Goal: Task Accomplishment & Management: Manage account settings

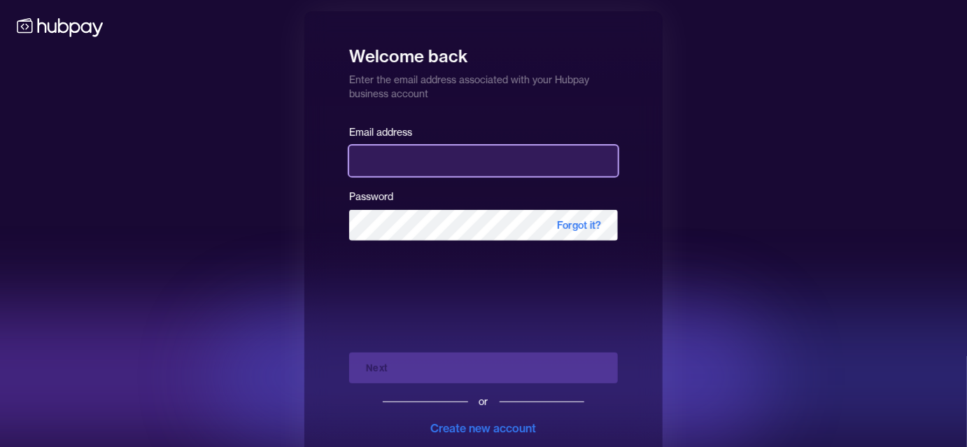
click at [418, 152] on input "email" at bounding box center [483, 160] width 269 height 31
type input "**********"
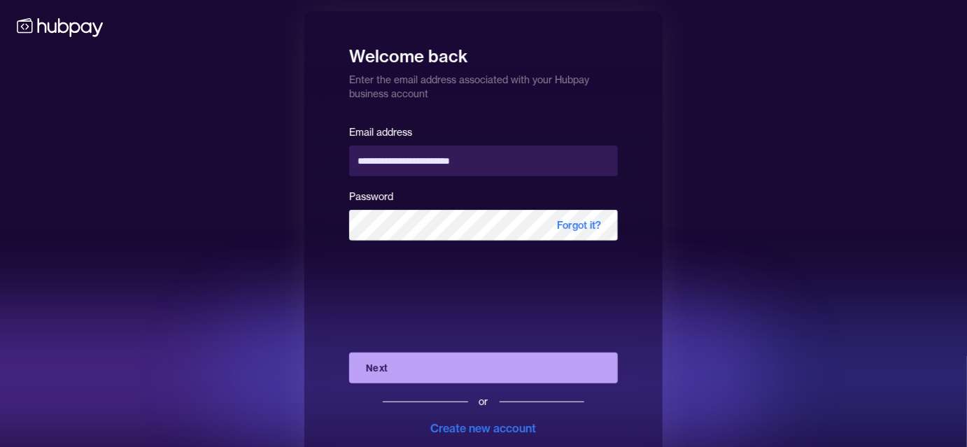
click at [478, 367] on button "Next" at bounding box center [483, 368] width 269 height 31
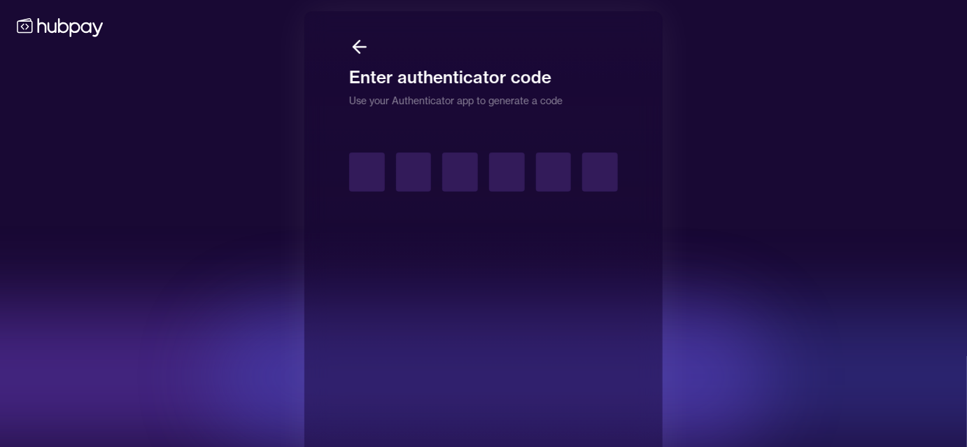
type input "*"
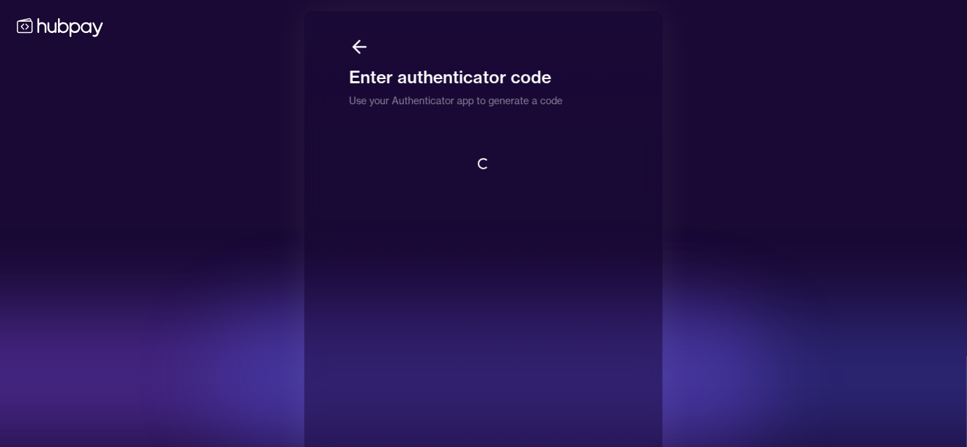
scroll to position [1, 0]
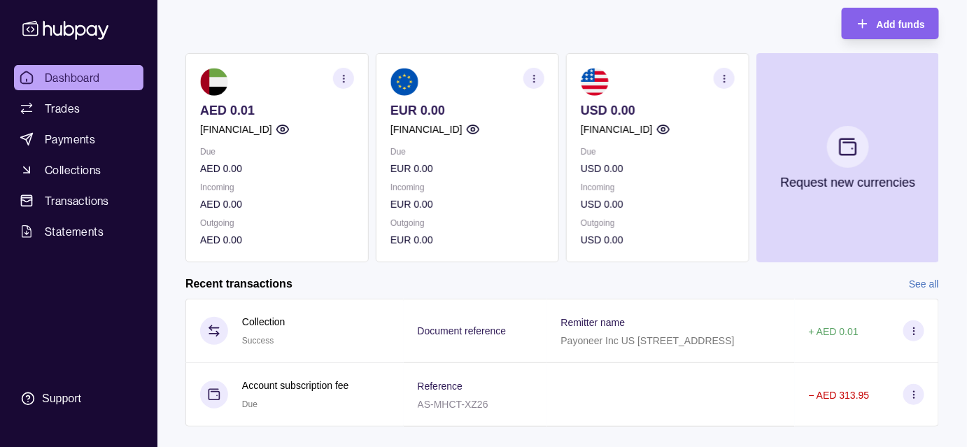
scroll to position [108, 0]
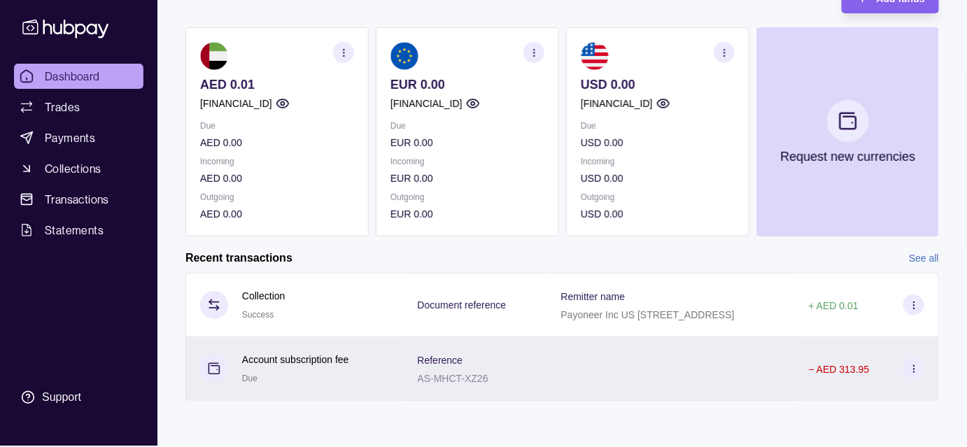
click at [648, 368] on div at bounding box center [671, 369] width 248 height 64
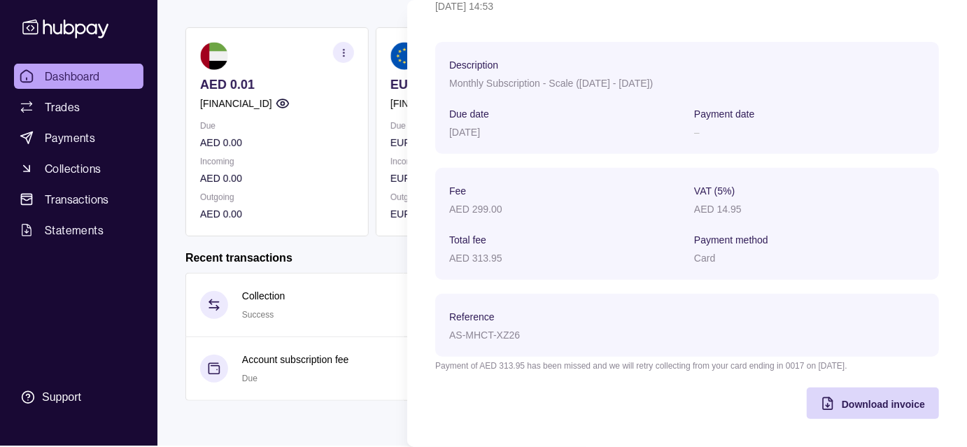
scroll to position [101, 0]
drag, startPoint x: 501, startPoint y: 257, endPoint x: 446, endPoint y: 260, distance: 55.3
click at [446, 260] on section "Fee AED 299.00 VAT (5%) AED 14.95 Total fee AED 313.95 Payment method Card" at bounding box center [687, 224] width 504 height 112
copy p "AED 313.95"
click at [807, 200] on div "AED 14.95" at bounding box center [809, 208] width 231 height 17
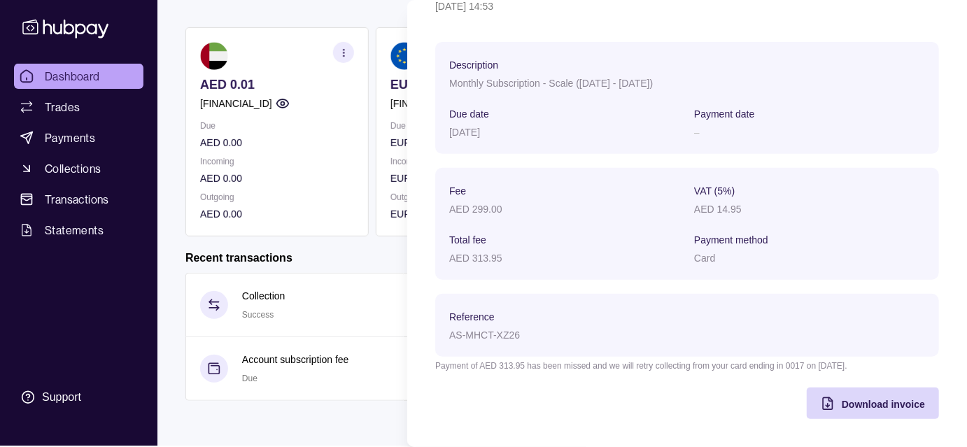
scroll to position [0, 0]
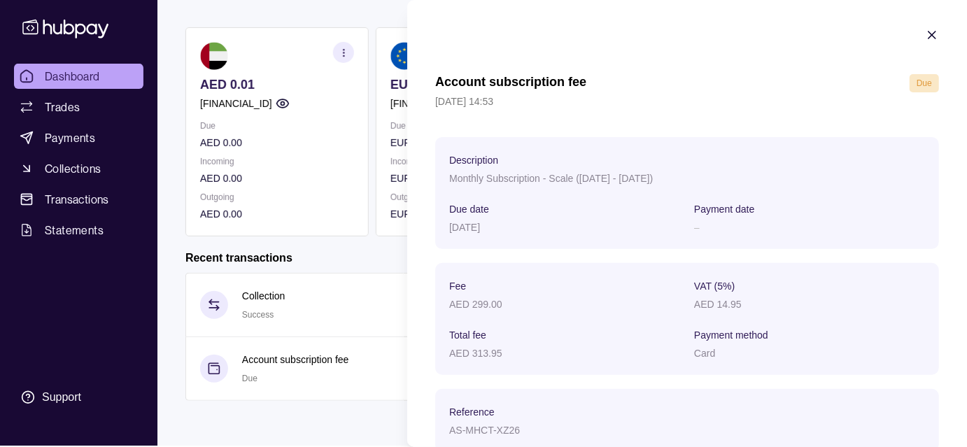
click at [928, 32] on icon "button" at bounding box center [931, 34] width 7 height 7
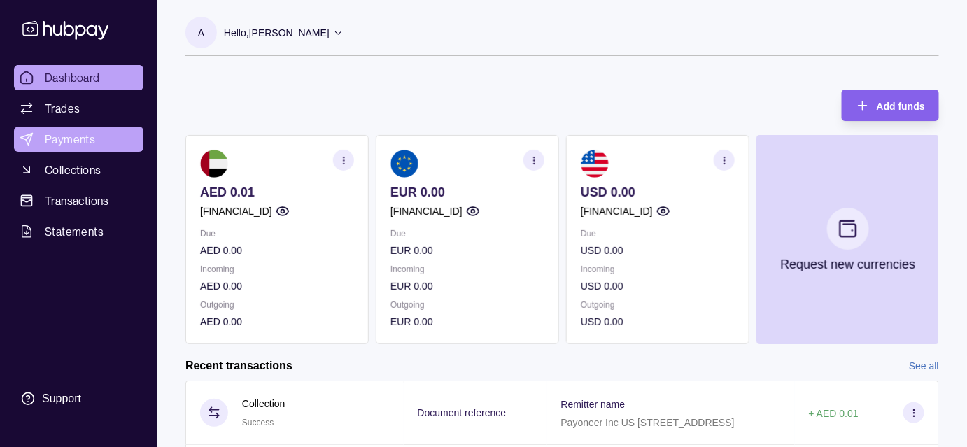
click at [67, 131] on span "Payments" at bounding box center [70, 139] width 50 height 17
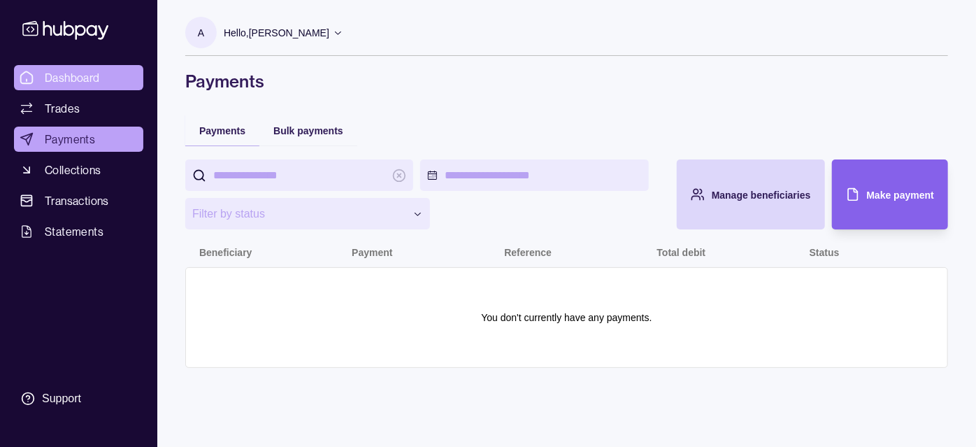
click at [69, 68] on link "Dashboard" at bounding box center [78, 77] width 129 height 25
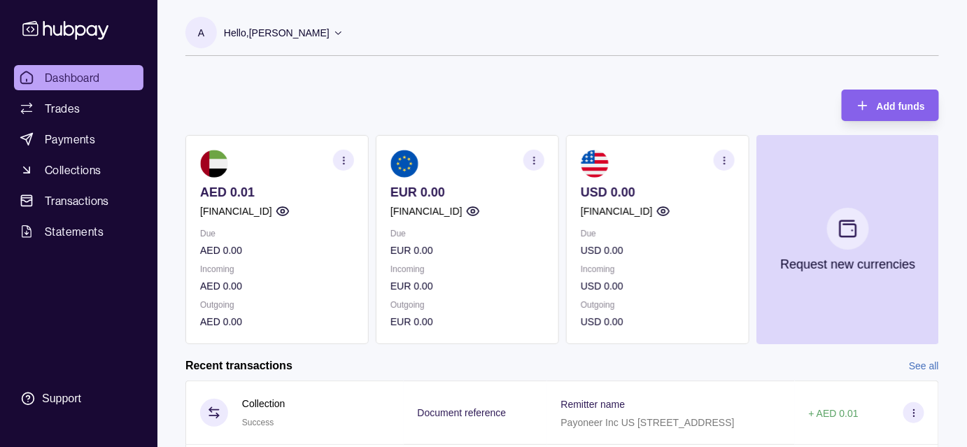
click at [285, 31] on p "Hello, [PERSON_NAME]" at bounding box center [277, 32] width 106 height 15
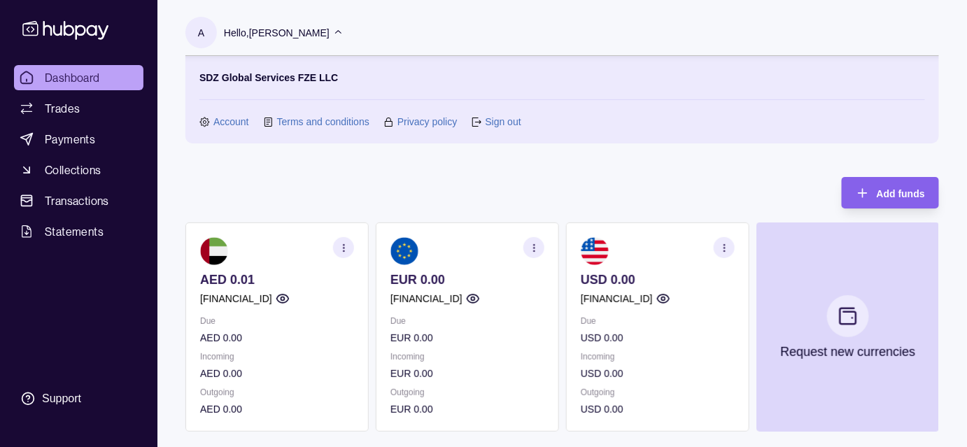
click at [285, 31] on p "Hello, [PERSON_NAME]" at bounding box center [277, 32] width 106 height 15
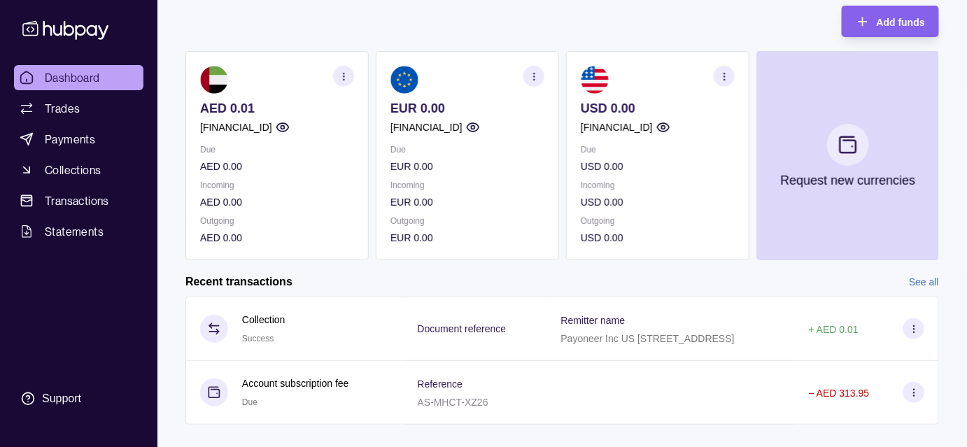
scroll to position [108, 0]
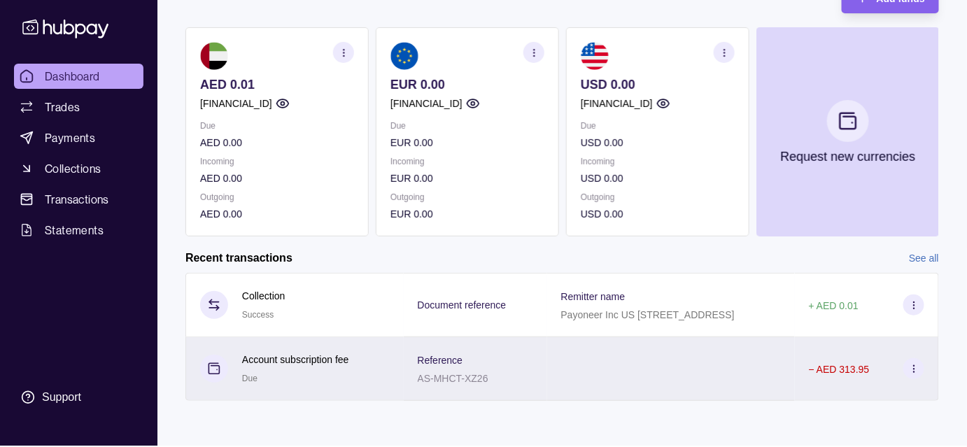
click at [912, 369] on icon at bounding box center [914, 369] width 10 height 10
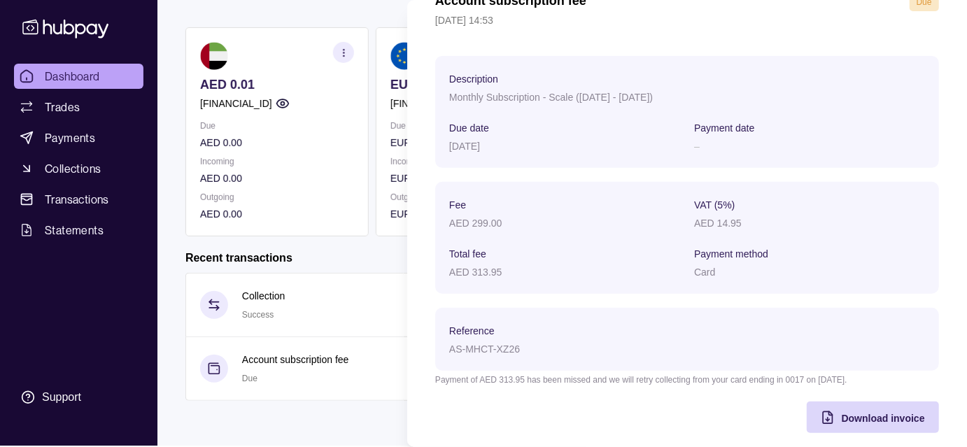
scroll to position [101, 0]
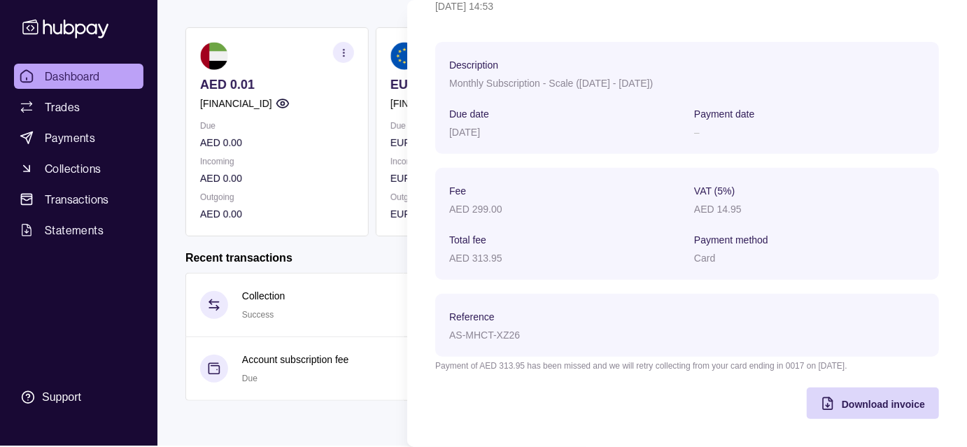
click at [110, 285] on html "Dashboard Trades Payments Collections Transactions Statements Support A Hello, …" at bounding box center [483, 221] width 967 height 658
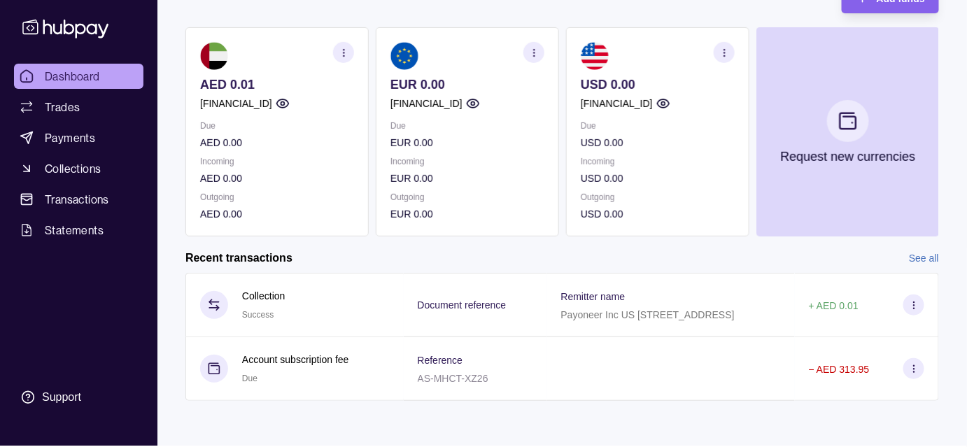
scroll to position [0, 0]
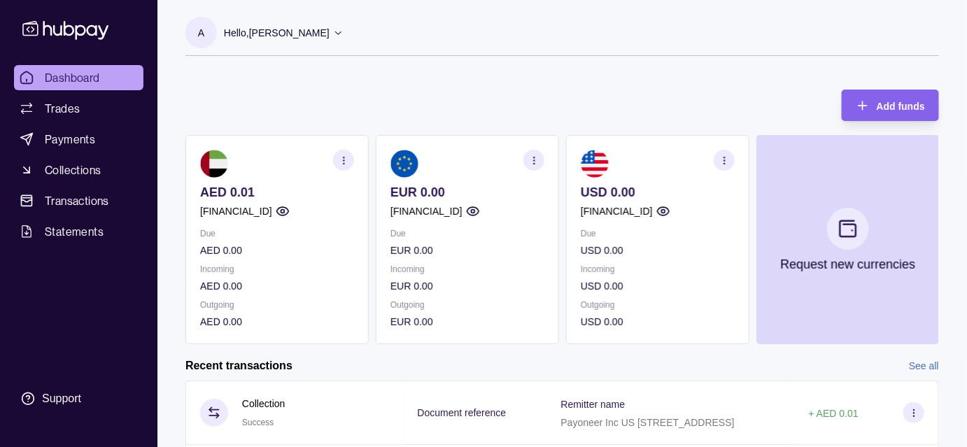
click at [319, 27] on p "Hello, [PERSON_NAME]" at bounding box center [277, 32] width 106 height 15
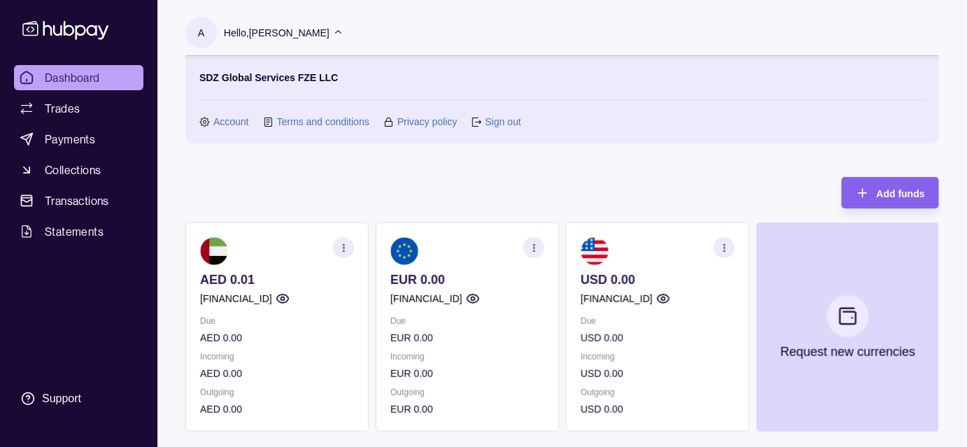
click at [236, 118] on link "Account" at bounding box center [231, 121] width 36 height 15
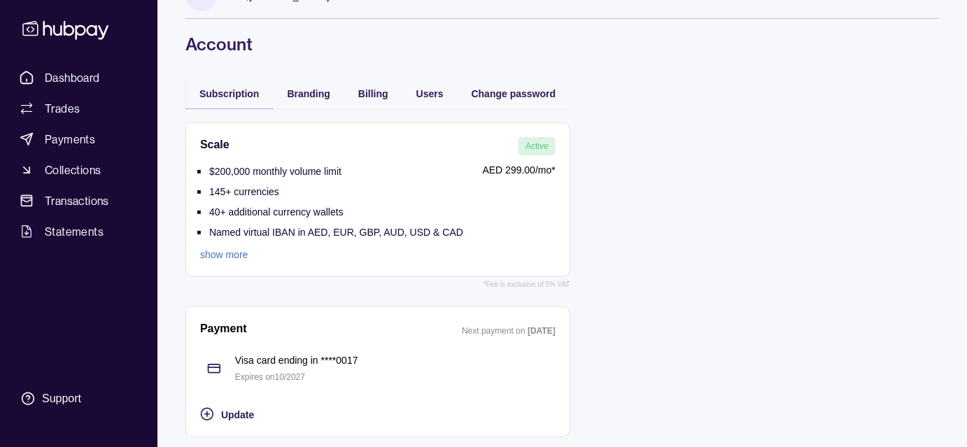
scroll to position [44, 0]
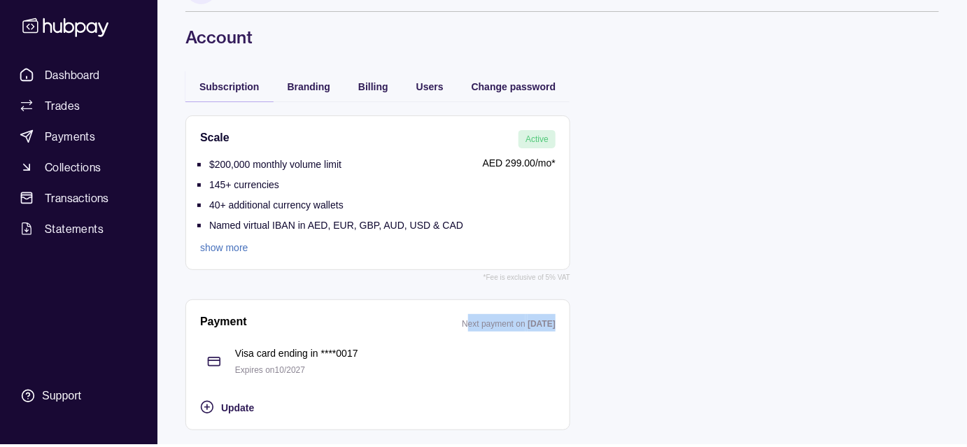
drag, startPoint x: 449, startPoint y: 325, endPoint x: 532, endPoint y: 325, distance: 83.2
click at [532, 325] on div "Next payment on [DATE]" at bounding box center [509, 322] width 94 height 17
click at [532, 325] on p "[DATE]" at bounding box center [541, 324] width 28 height 10
click at [235, 408] on span "Update" at bounding box center [237, 407] width 33 height 11
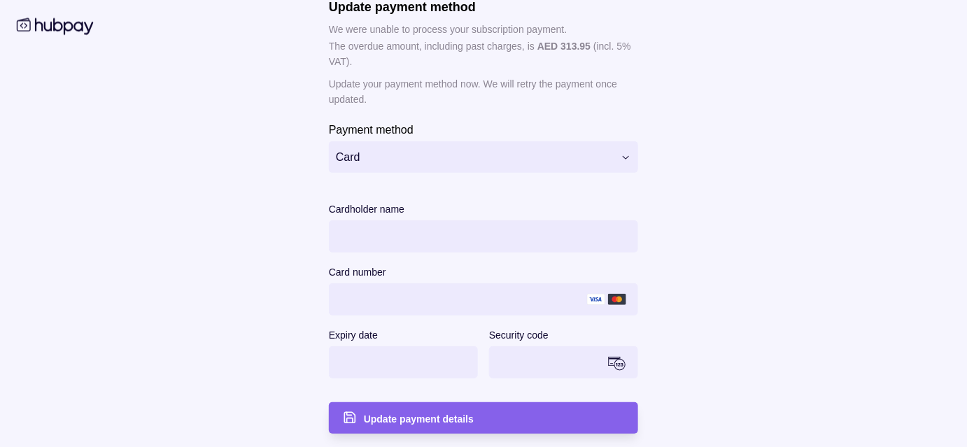
scroll to position [0, 0]
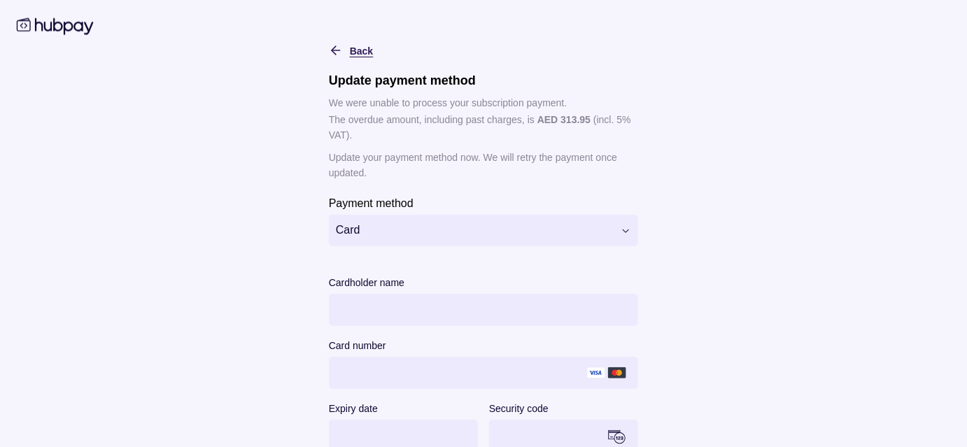
click at [329, 46] on icon "button" at bounding box center [336, 50] width 14 height 14
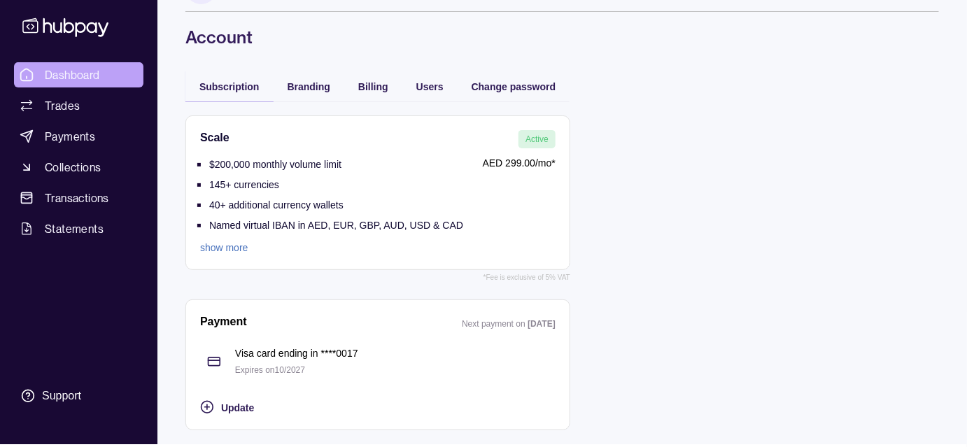
click at [65, 76] on span "Dashboard" at bounding box center [72, 74] width 55 height 17
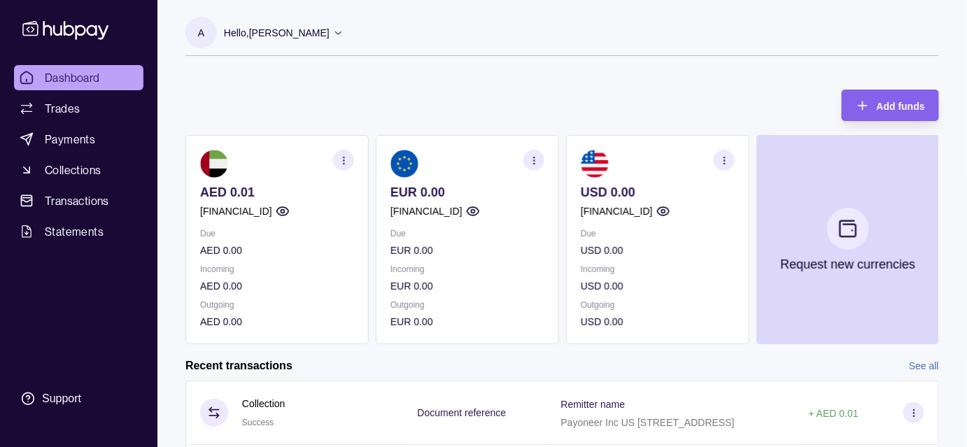
click at [288, 213] on icon "button" at bounding box center [282, 211] width 12 height 8
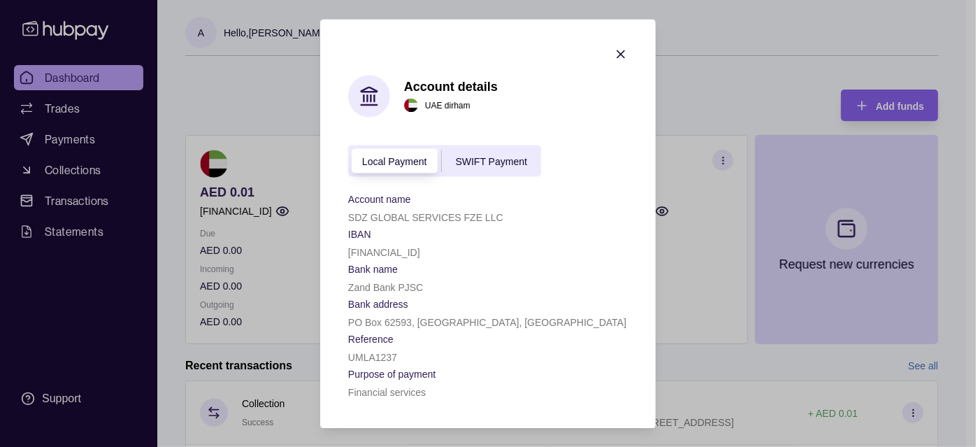
click at [627, 51] on icon "button" at bounding box center [621, 54] width 14 height 14
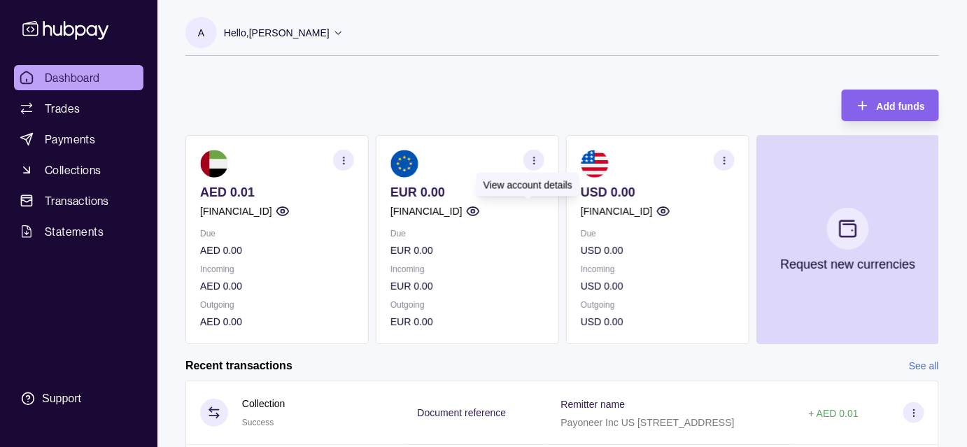
click at [480, 211] on icon "button" at bounding box center [473, 211] width 14 height 14
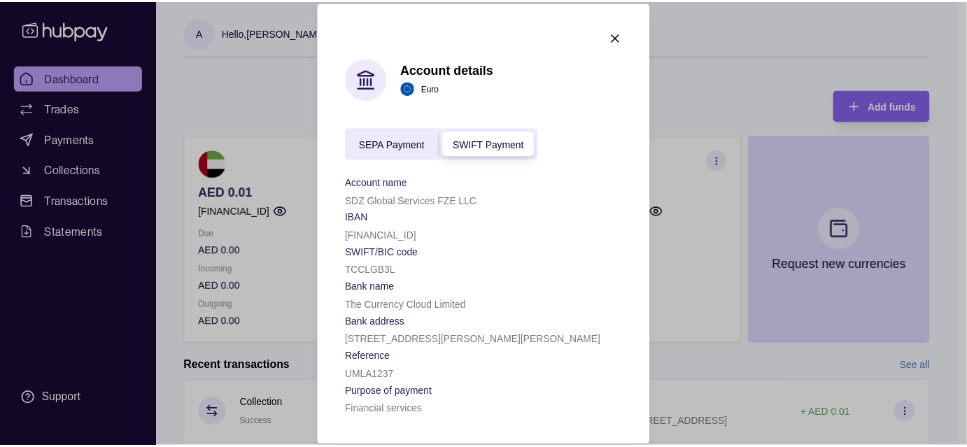
scroll to position [6, 0]
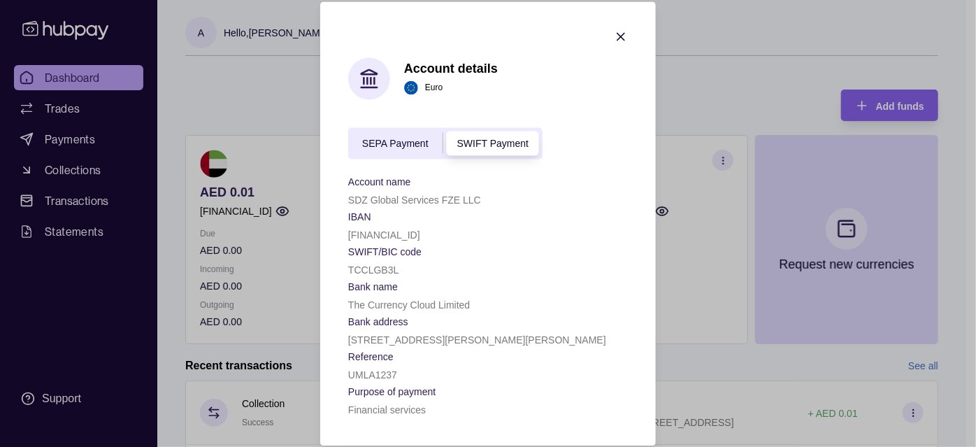
click at [619, 29] on icon "button" at bounding box center [621, 36] width 14 height 14
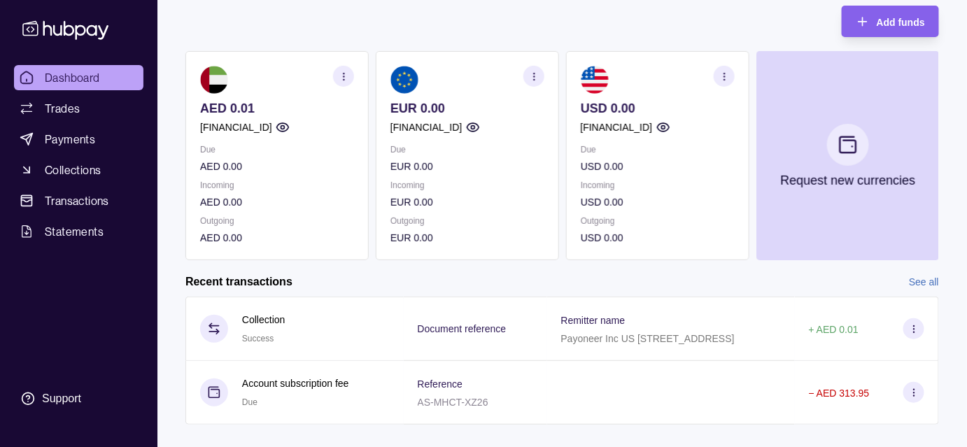
scroll to position [108, 0]
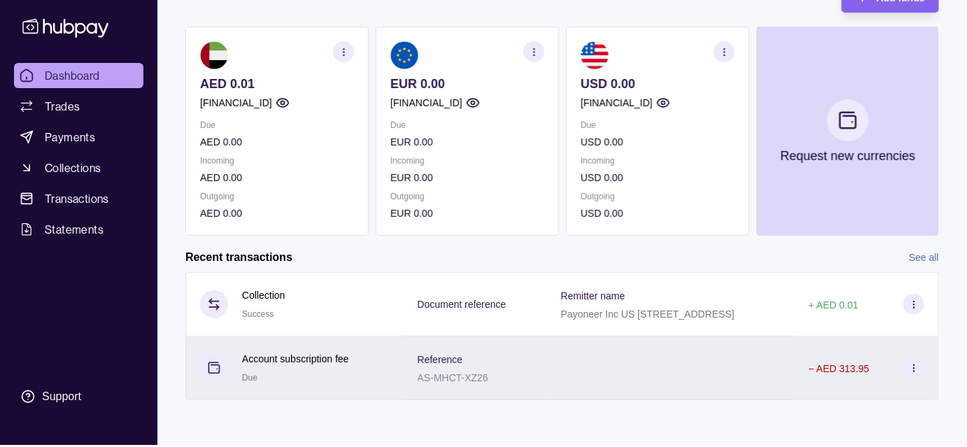
click at [658, 355] on div at bounding box center [671, 368] width 248 height 64
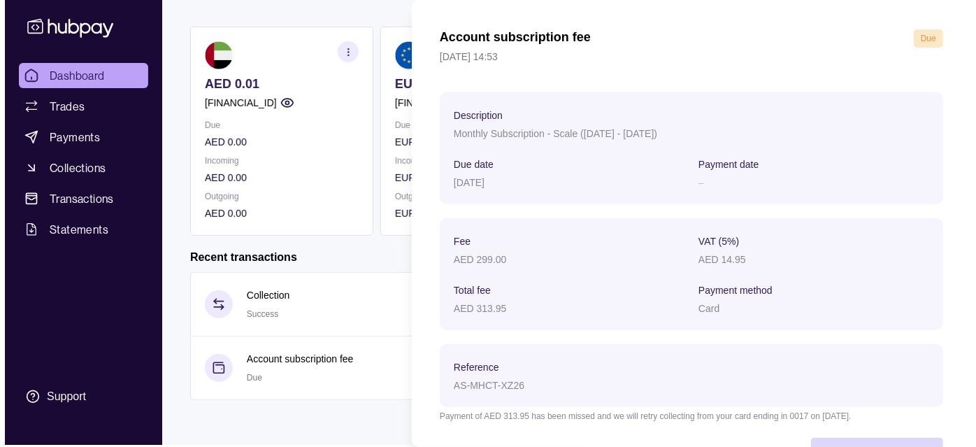
scroll to position [101, 0]
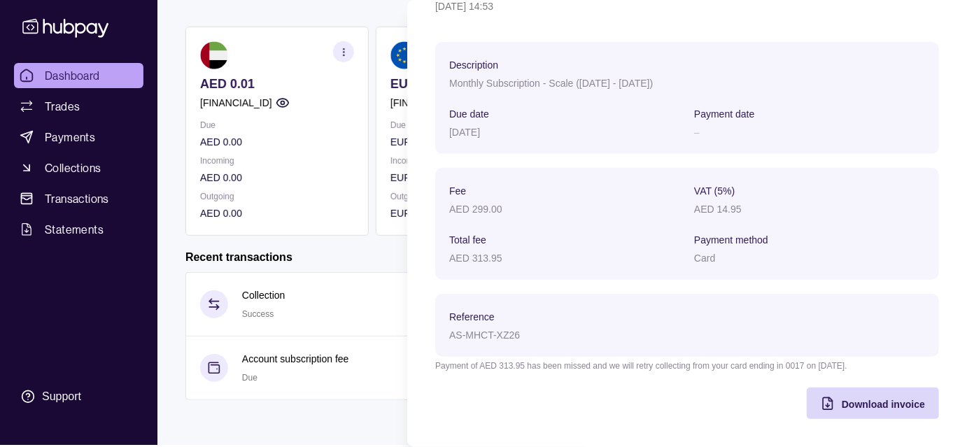
click at [317, 323] on html "Dashboard Trades Payments Collections Transactions Statements Support A Hello, …" at bounding box center [483, 221] width 967 height 658
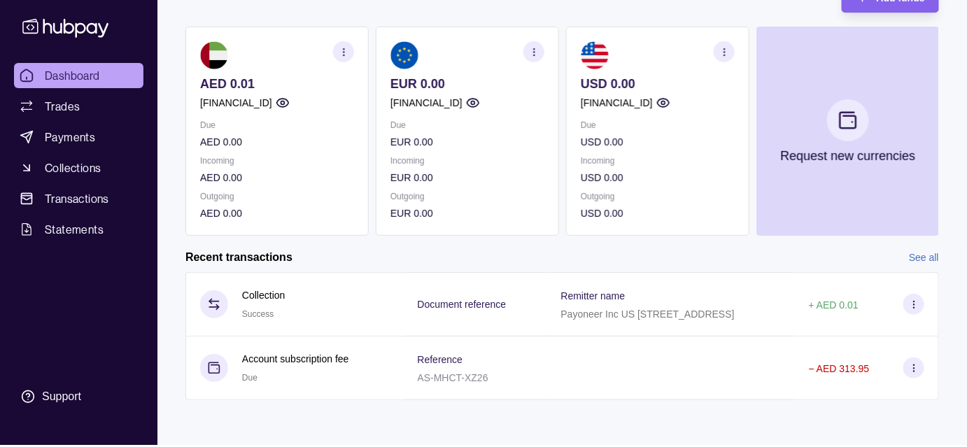
click at [535, 47] on icon "button" at bounding box center [534, 52] width 10 height 10
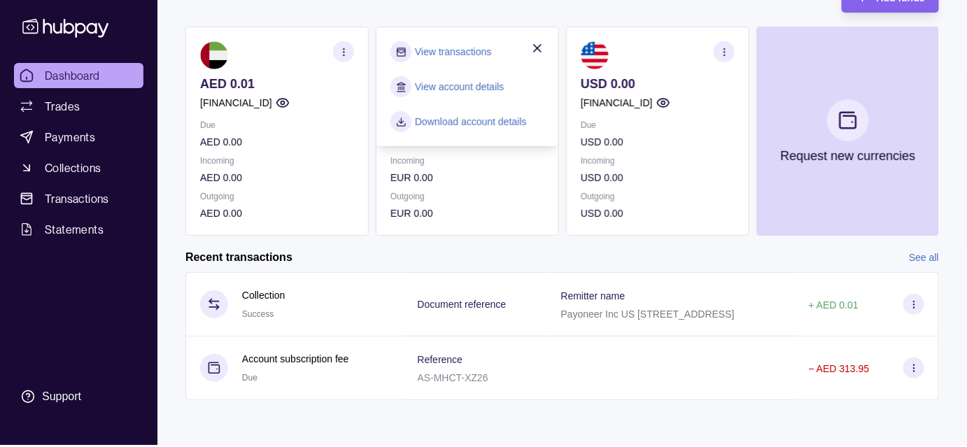
click at [506, 170] on p "EUR 0.00" at bounding box center [467, 177] width 154 height 15
click at [532, 46] on icon "button" at bounding box center [537, 48] width 14 height 14
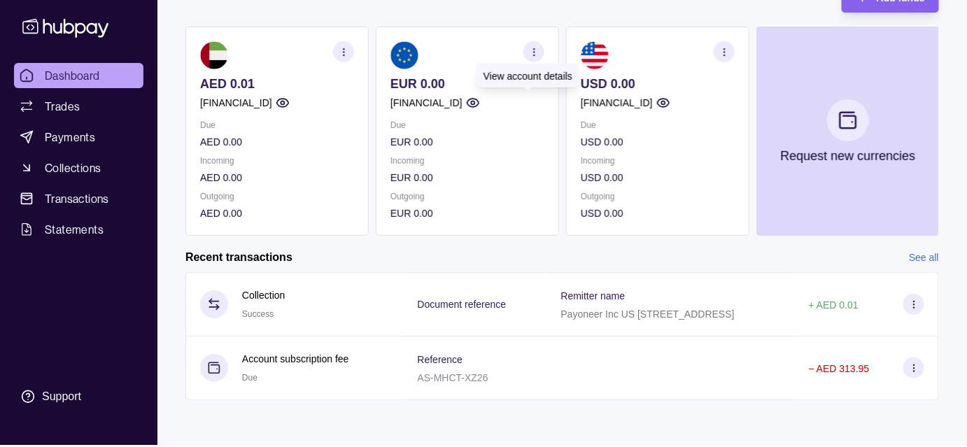
click at [480, 100] on icon "button" at bounding box center [473, 103] width 14 height 14
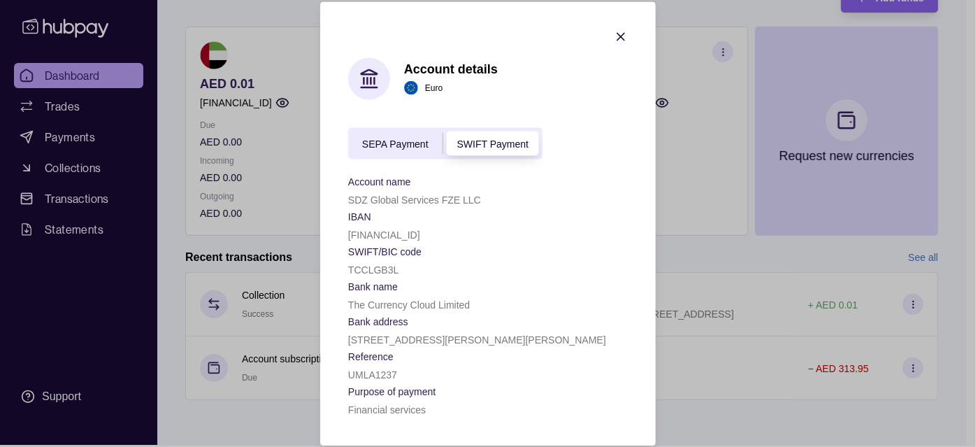
scroll to position [6, 0]
click at [398, 143] on div "SEPA Payment" at bounding box center [395, 143] width 94 height 17
click at [615, 29] on icon "button" at bounding box center [621, 36] width 14 height 14
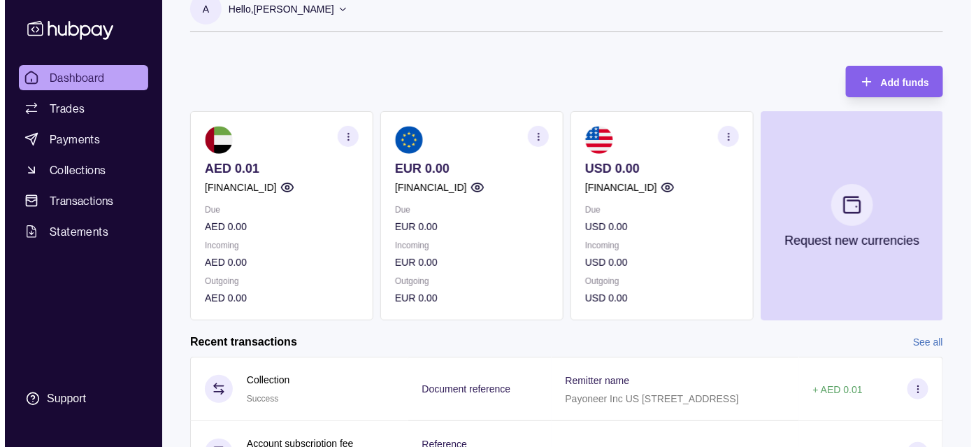
scroll to position [0, 0]
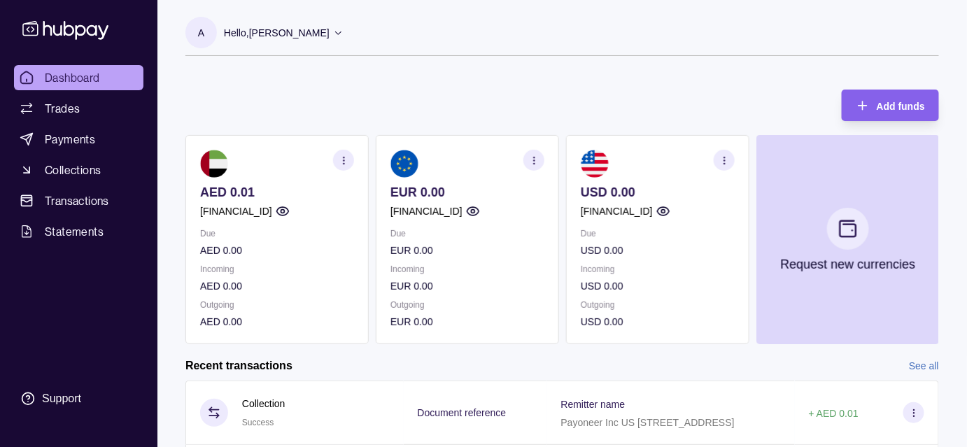
click at [480, 208] on icon "button" at bounding box center [473, 211] width 14 height 14
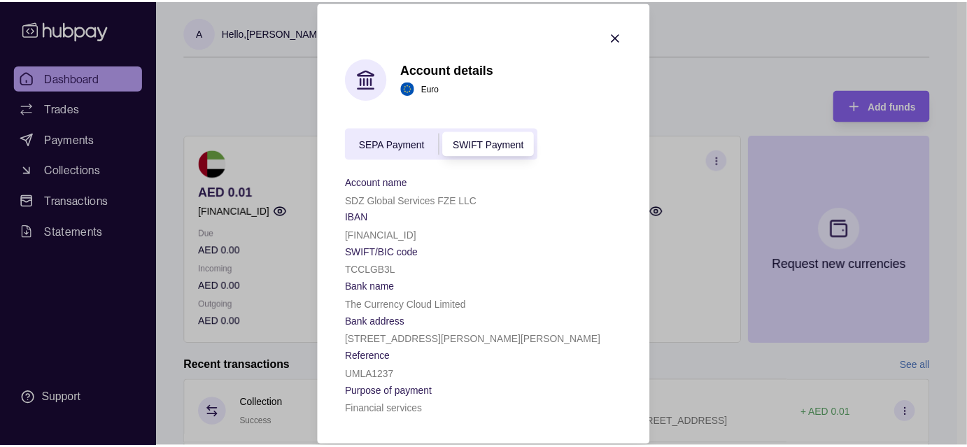
scroll to position [6, 0]
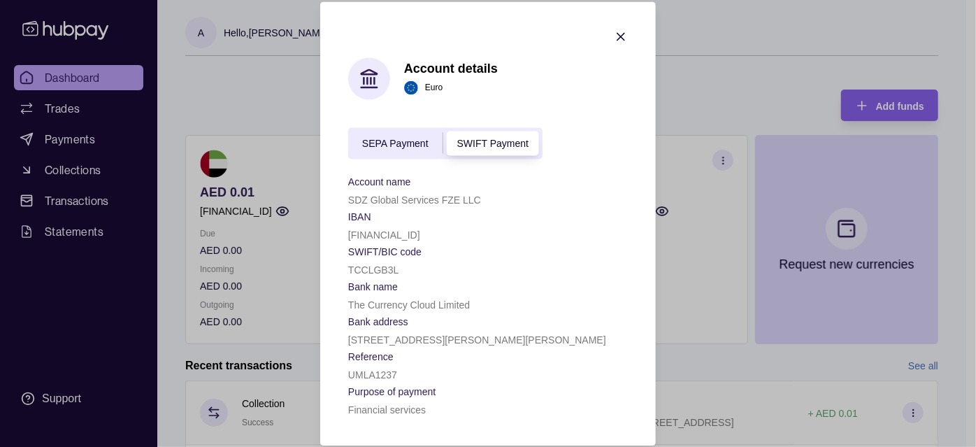
click at [616, 31] on icon "button" at bounding box center [621, 36] width 14 height 14
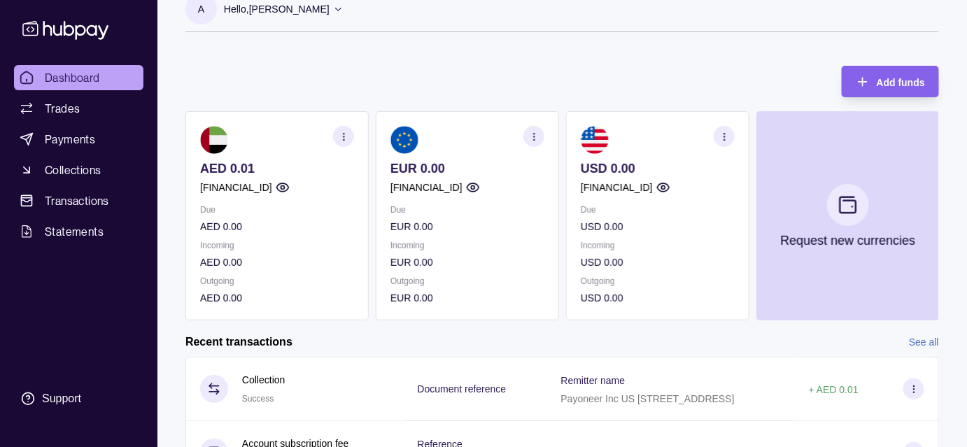
scroll to position [0, 0]
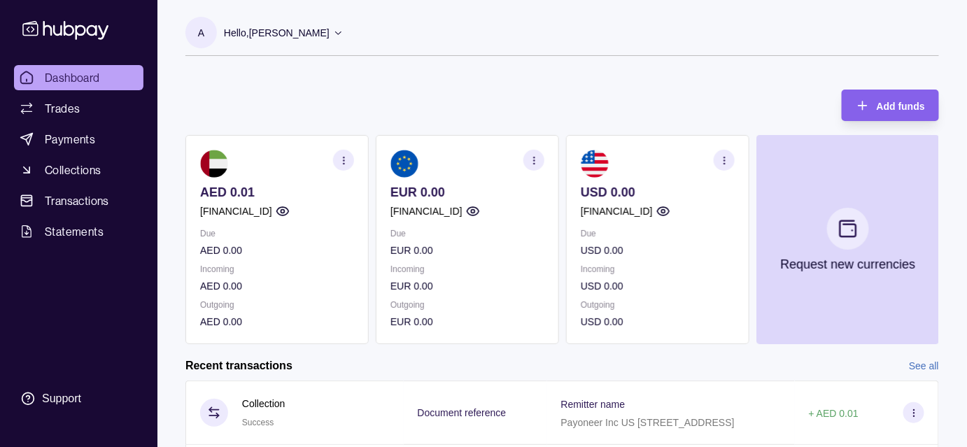
click at [82, 81] on span "Dashboard" at bounding box center [72, 77] width 55 height 17
